Goal: Task Accomplishment & Management: Use online tool/utility

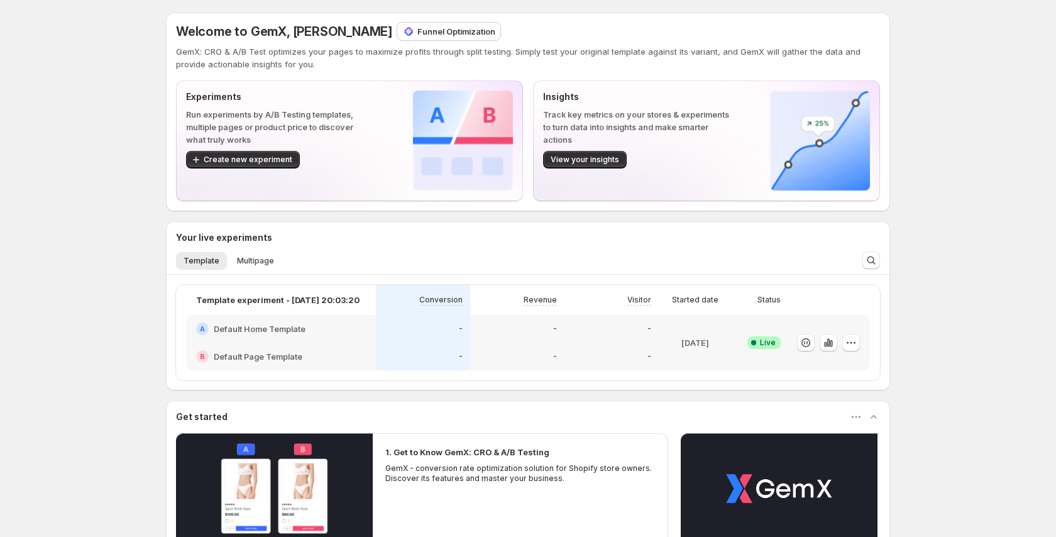
click at [332, 336] on div "A Default Home Template" at bounding box center [281, 329] width 190 height 28
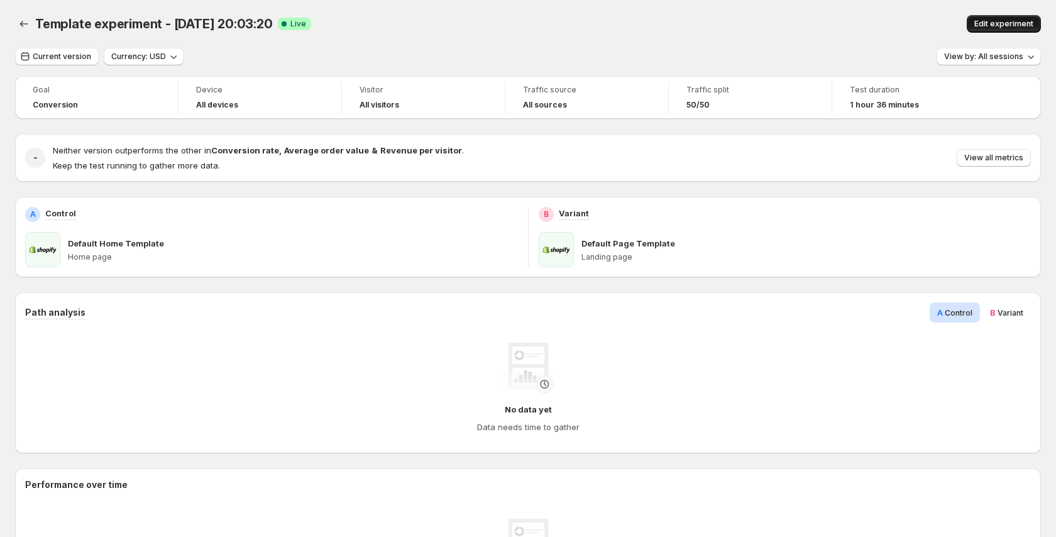
click at [981, 31] on button "Edit experiment" at bounding box center [1004, 24] width 74 height 18
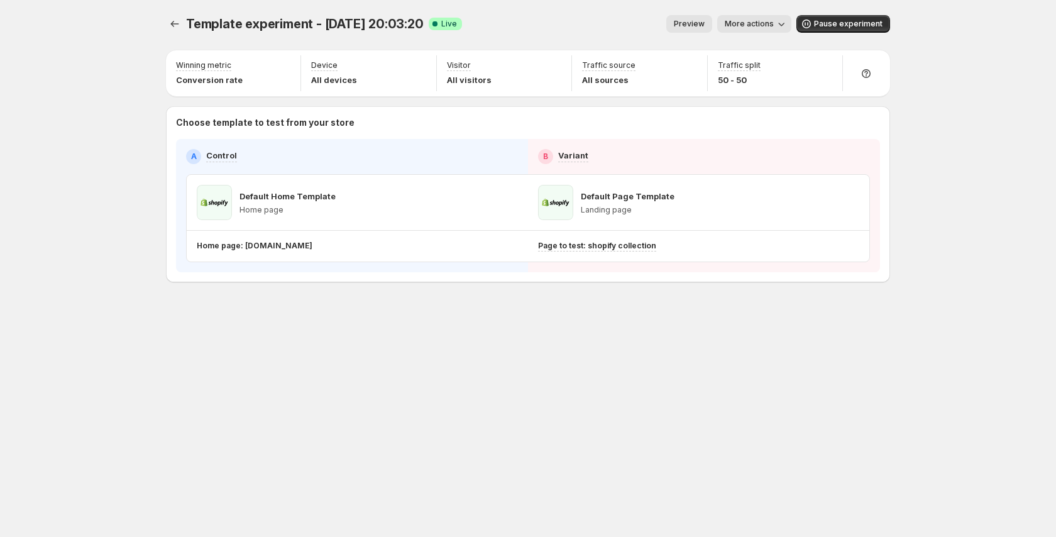
click at [680, 24] on span "Preview" at bounding box center [689, 24] width 31 height 10
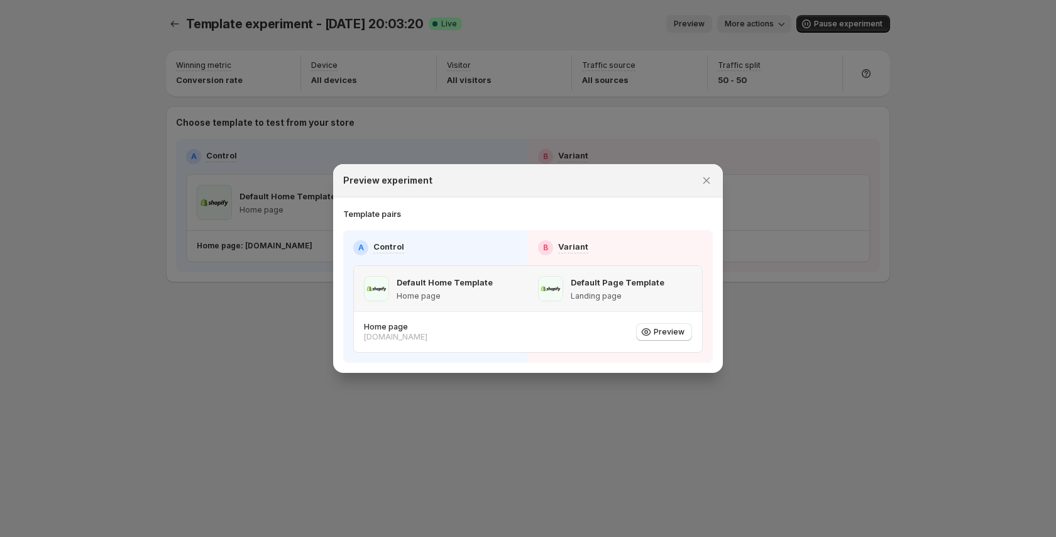
click at [632, 286] on p "Default Page Template" at bounding box center [618, 282] width 94 height 13
click at [706, 182] on icon "Close" at bounding box center [706, 180] width 13 height 13
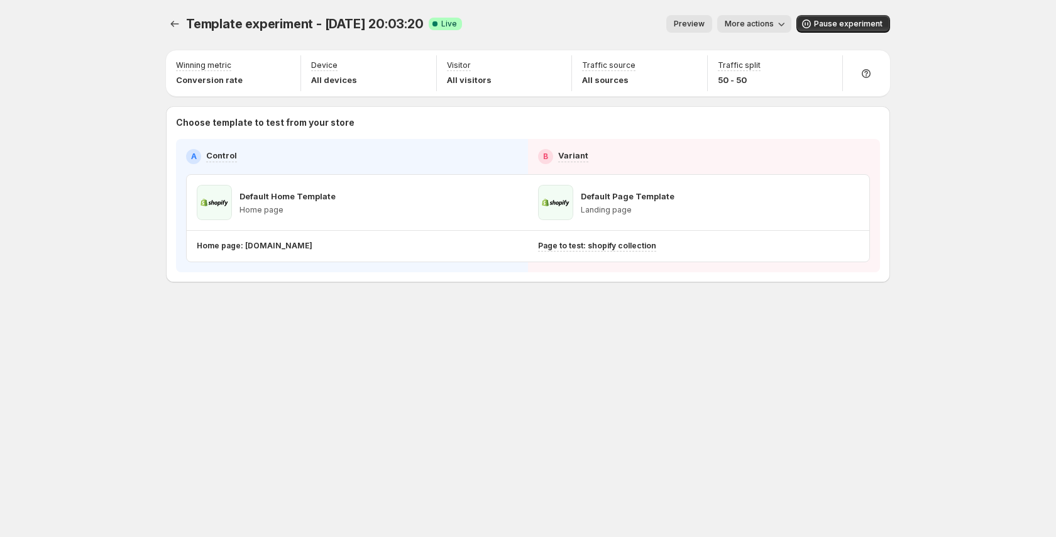
click at [703, 26] on span "Preview" at bounding box center [689, 24] width 31 height 10
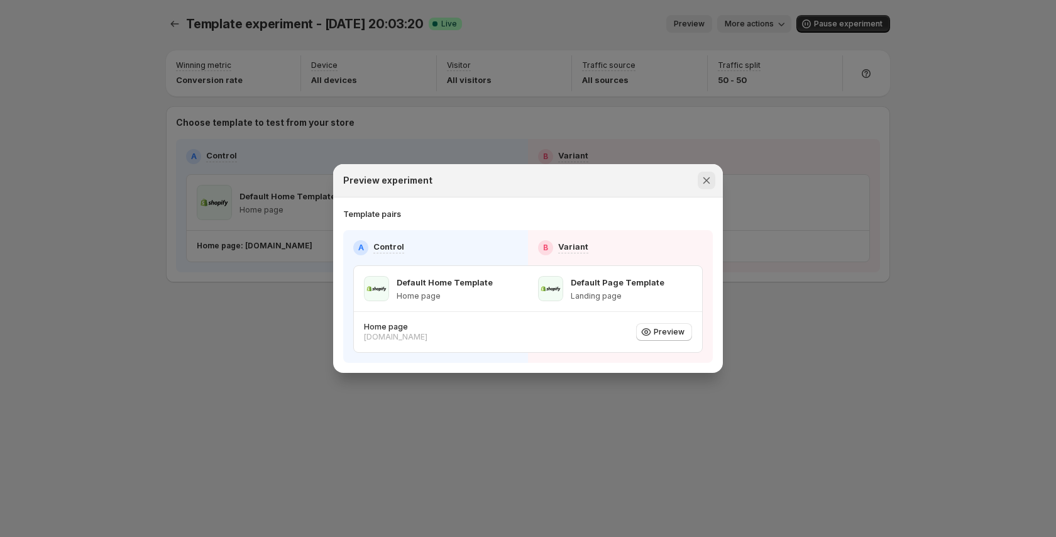
click at [704, 181] on icon "Close" at bounding box center [706, 180] width 13 height 13
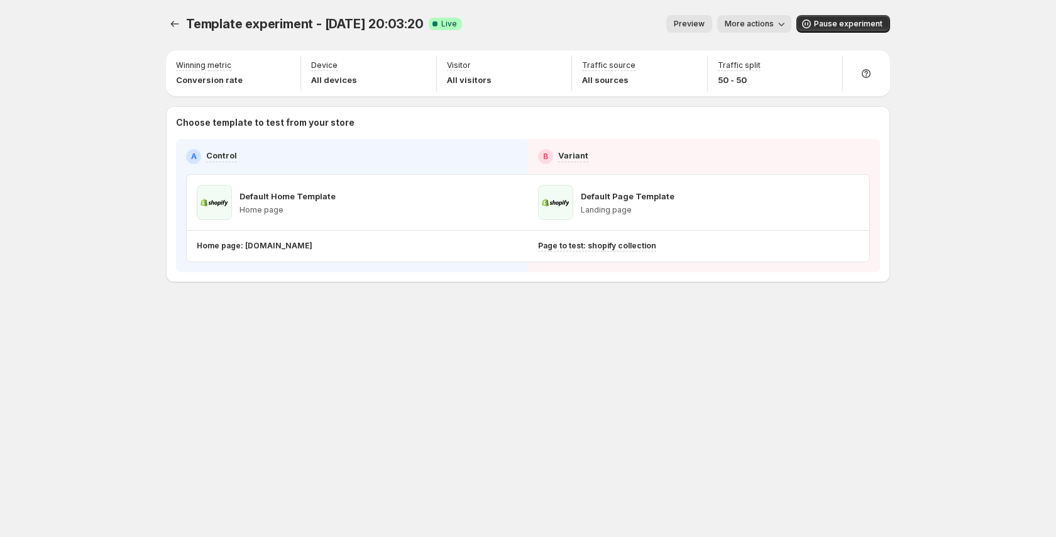
click at [762, 21] on span "More actions" at bounding box center [749, 24] width 49 height 10
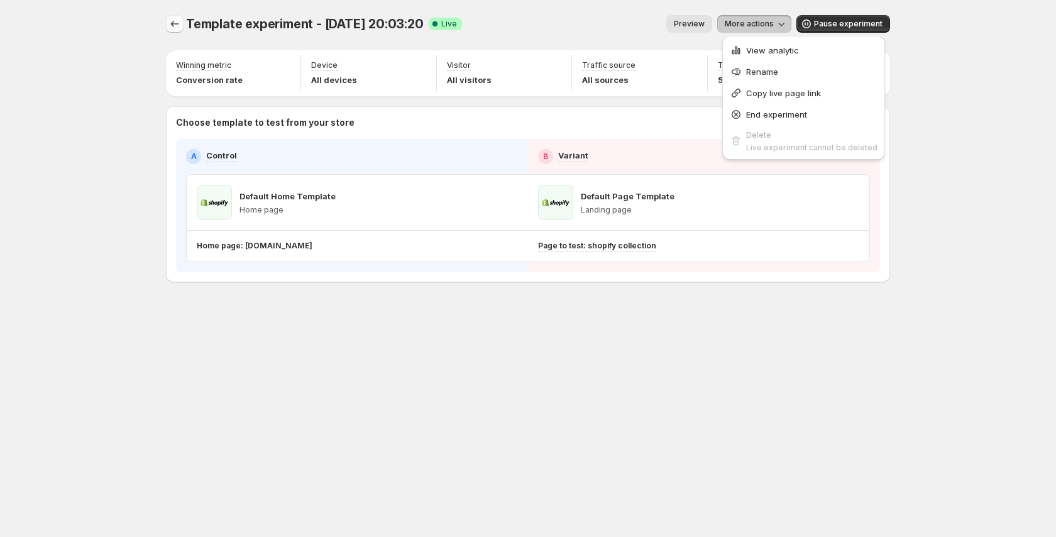
click at [179, 23] on icon "Experiments" at bounding box center [174, 24] width 13 height 13
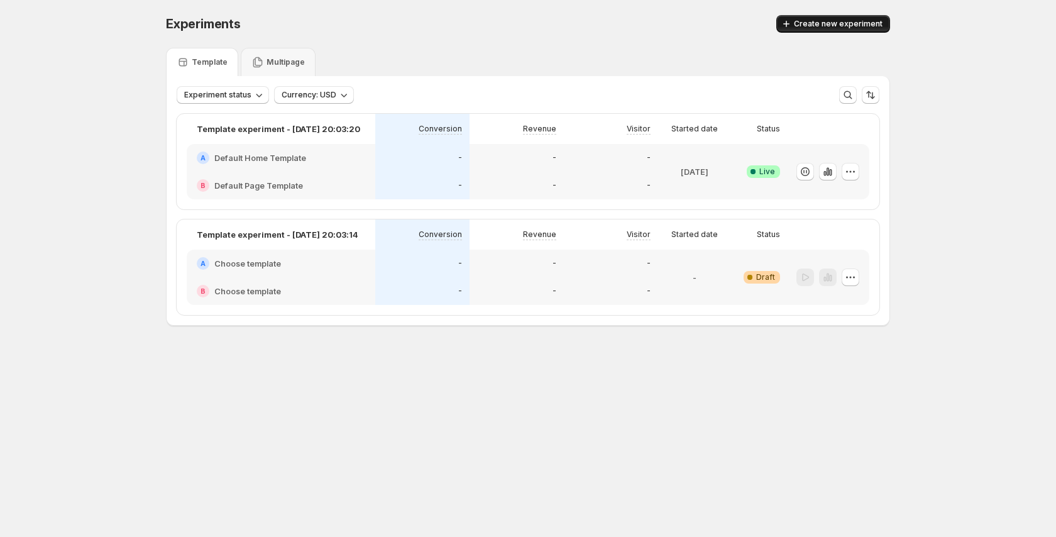
click at [838, 24] on span "Create new experiment" at bounding box center [838, 24] width 89 height 10
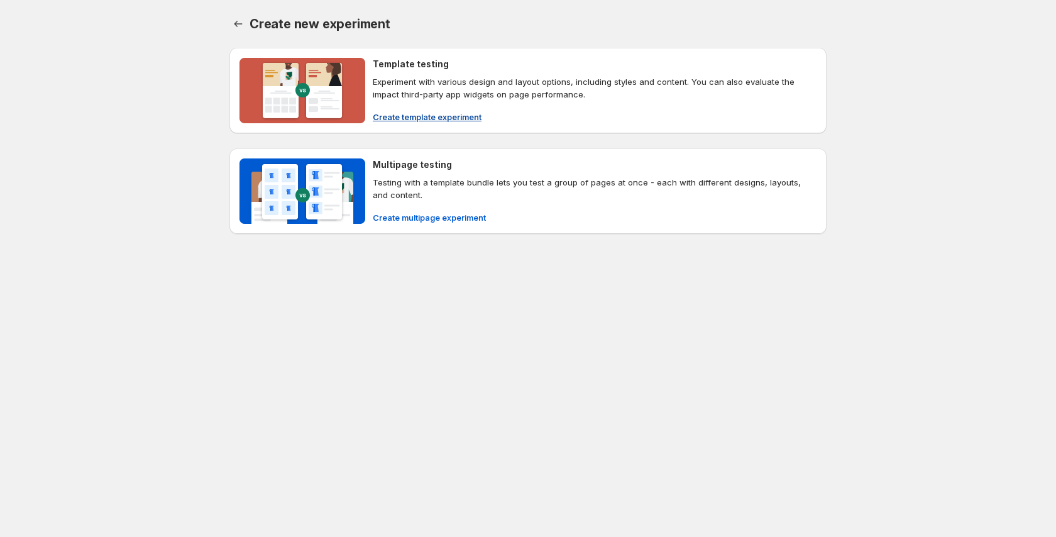
click at [535, 122] on div "Create template experiment" at bounding box center [595, 117] width 444 height 13
